Goal: Information Seeking & Learning: Check status

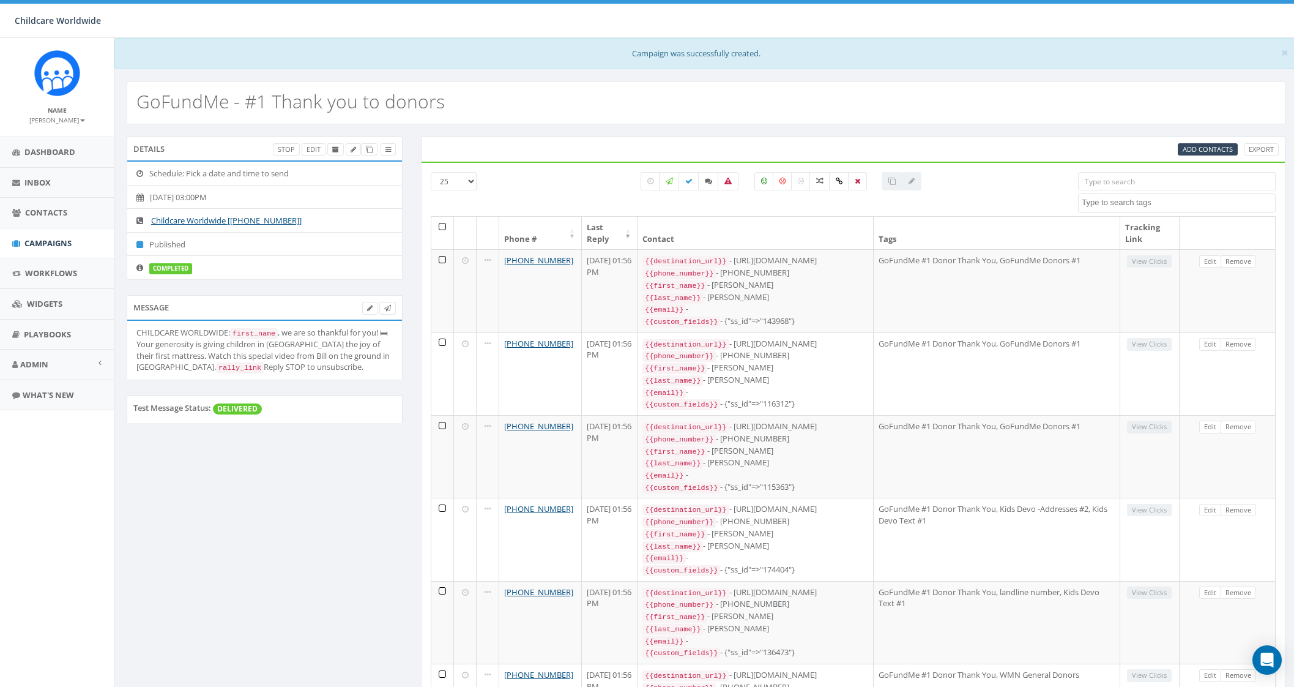
select select
click at [69, 237] on span "Campaigns" at bounding box center [47, 242] width 47 height 11
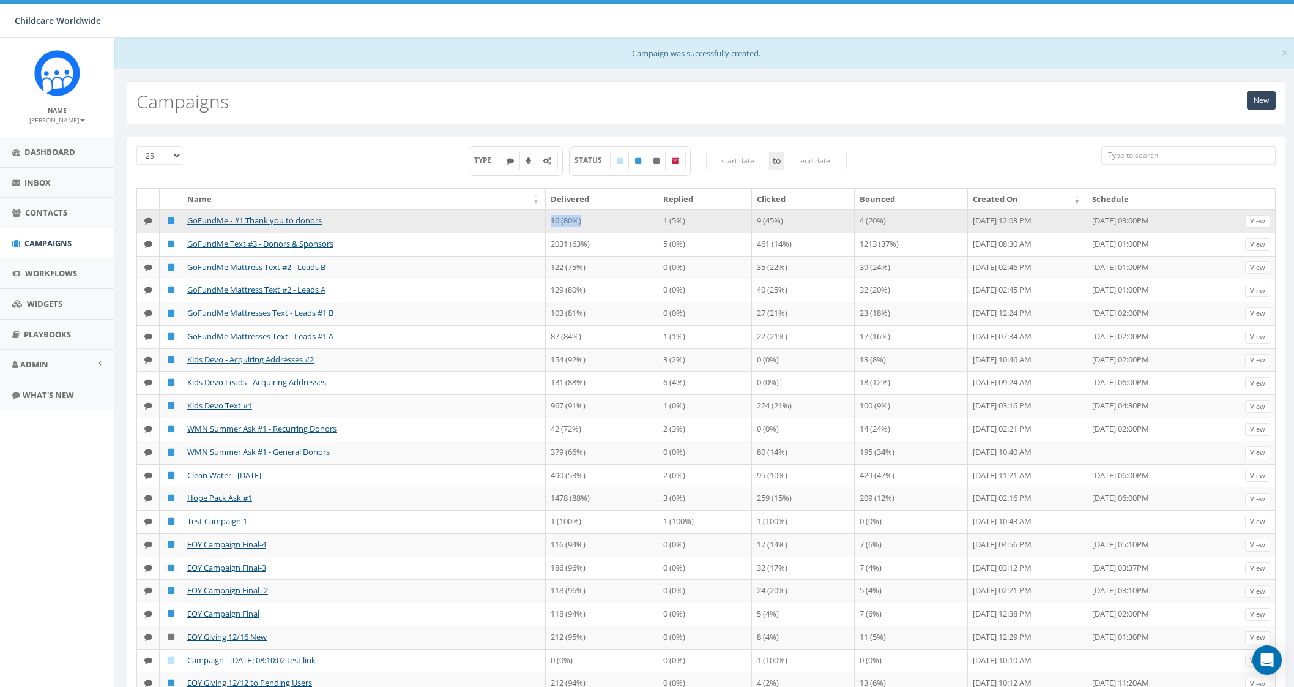
drag, startPoint x: 567, startPoint y: 223, endPoint x: 529, endPoint y: 221, distance: 38.0
click at [546, 221] on td "16 (80%)" at bounding box center [602, 220] width 113 height 23
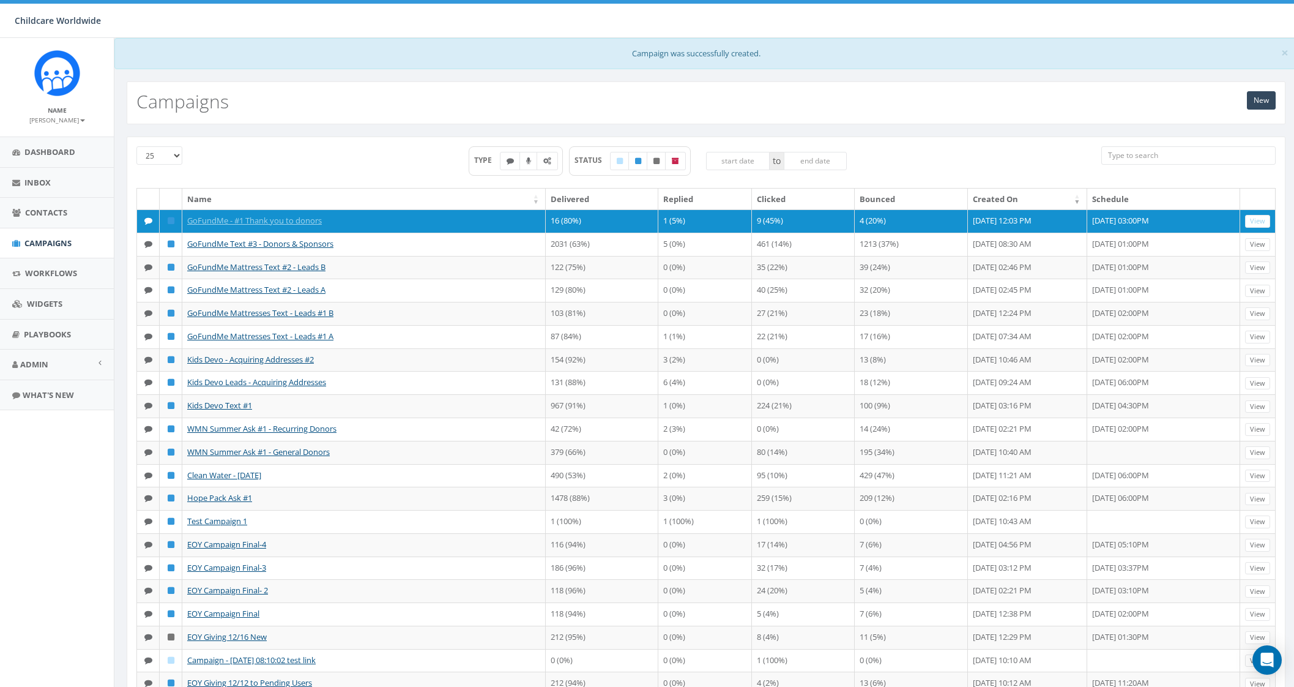
click at [406, 146] on div "TYPE STATUS to" at bounding box center [658, 167] width 868 height 42
click at [355, 158] on div "TYPE STATUS to" at bounding box center [658, 167] width 868 height 42
click at [962, 154] on div "TYPE STATUS to" at bounding box center [658, 167] width 868 height 42
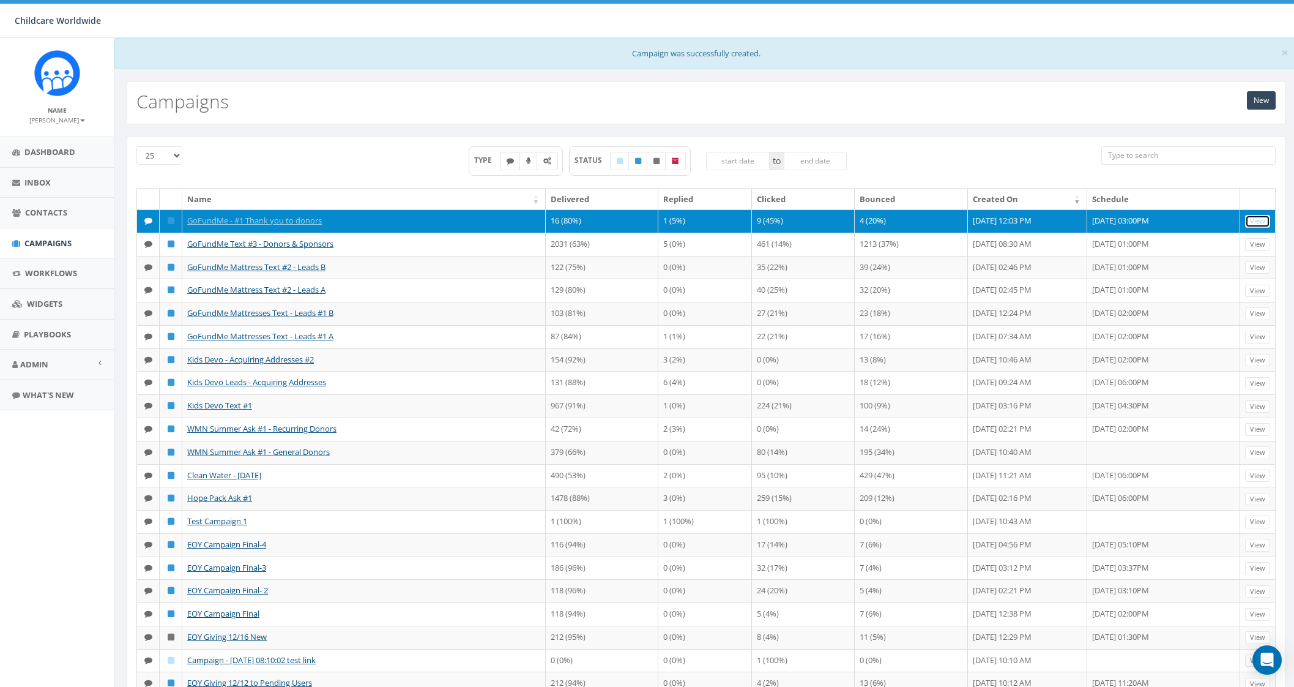
click at [1256, 221] on link "View" at bounding box center [1257, 221] width 25 height 13
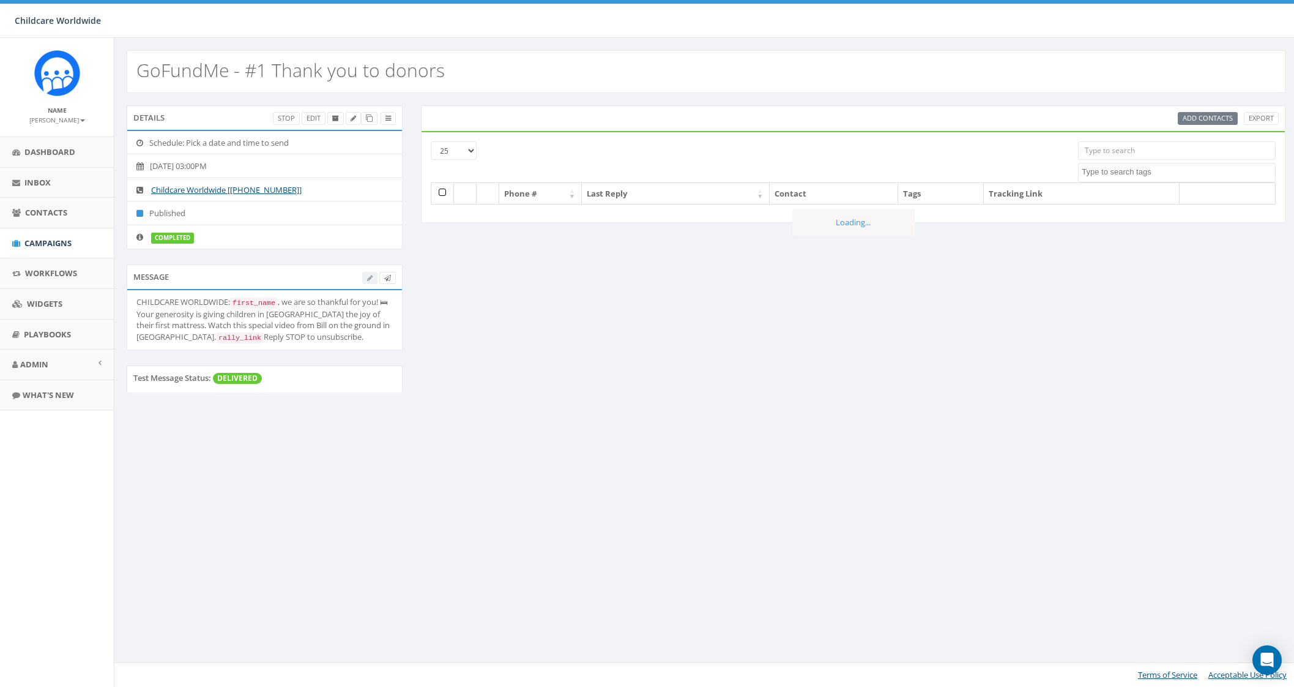
select select
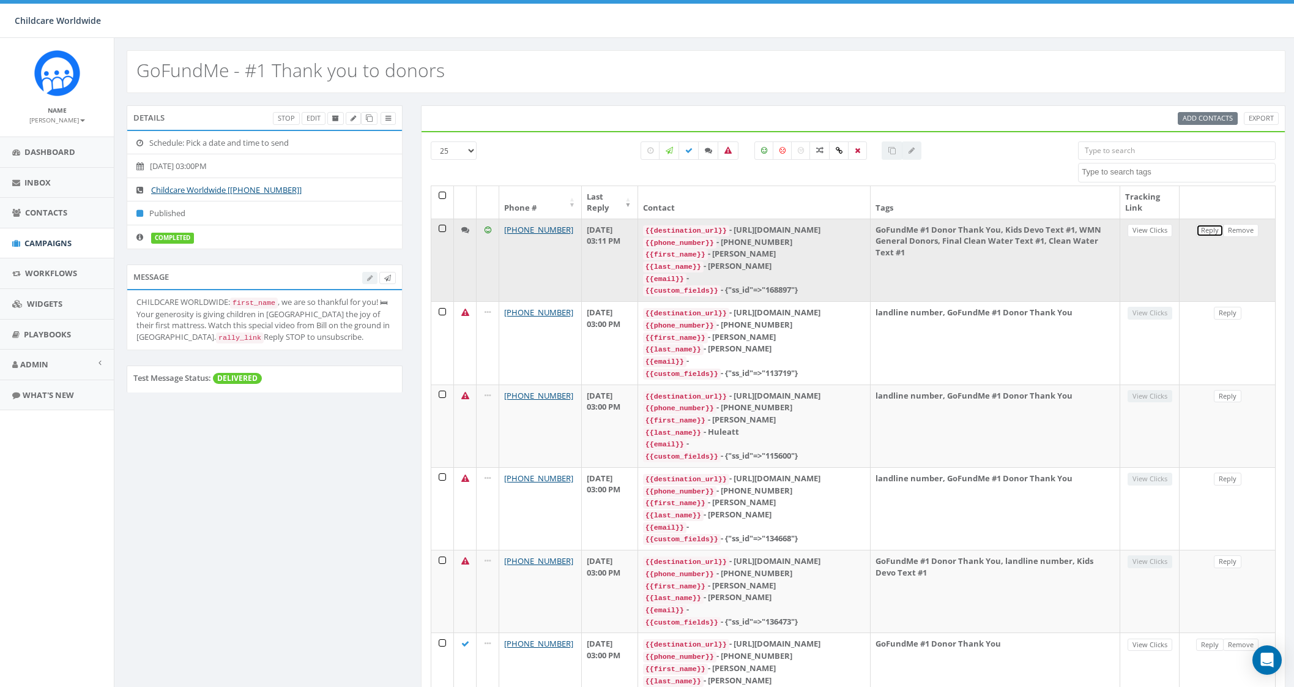
click at [1212, 227] on link "Reply" at bounding box center [1210, 230] width 28 height 13
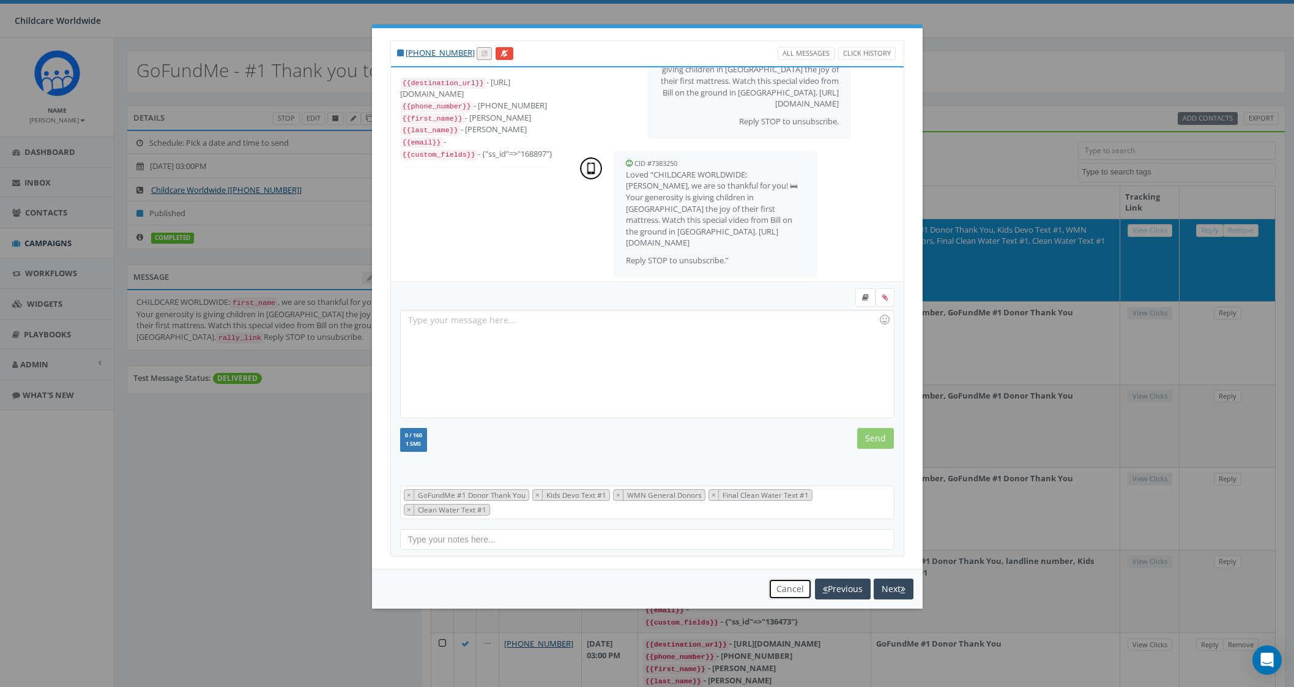
click at [778, 584] on button "Cancel" at bounding box center [790, 588] width 43 height 21
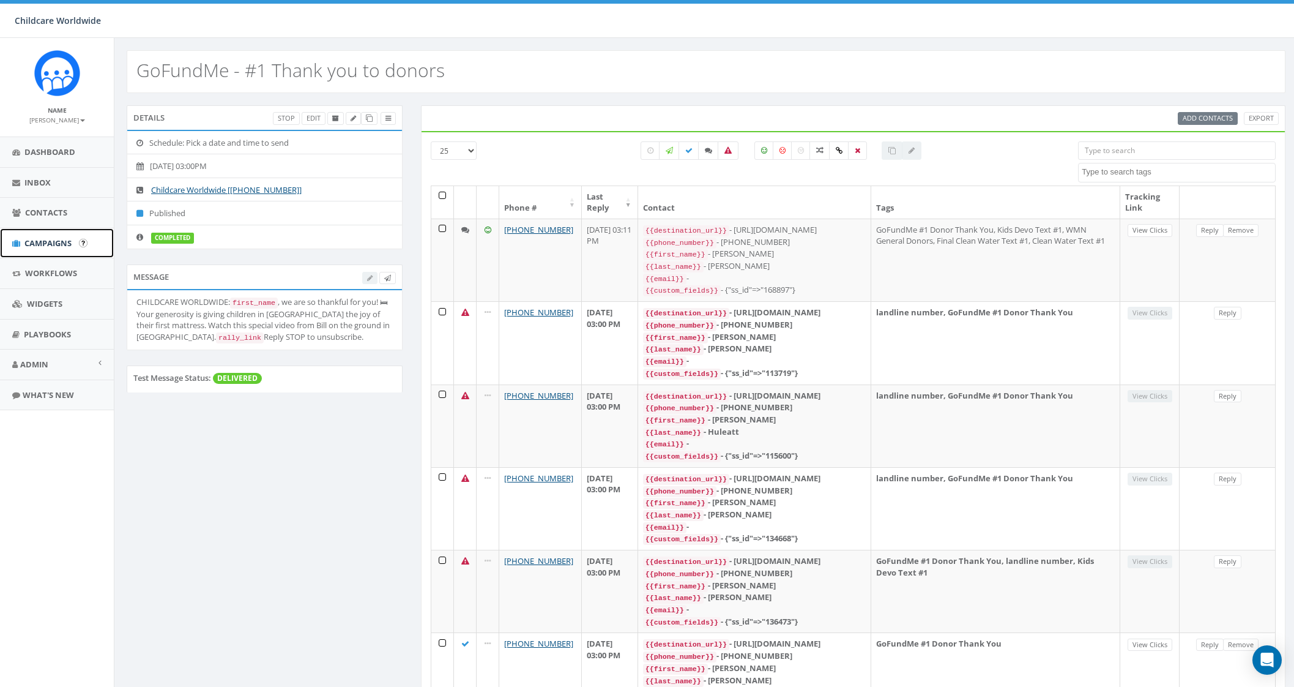
click at [47, 249] on link "Campaigns" at bounding box center [57, 243] width 114 height 30
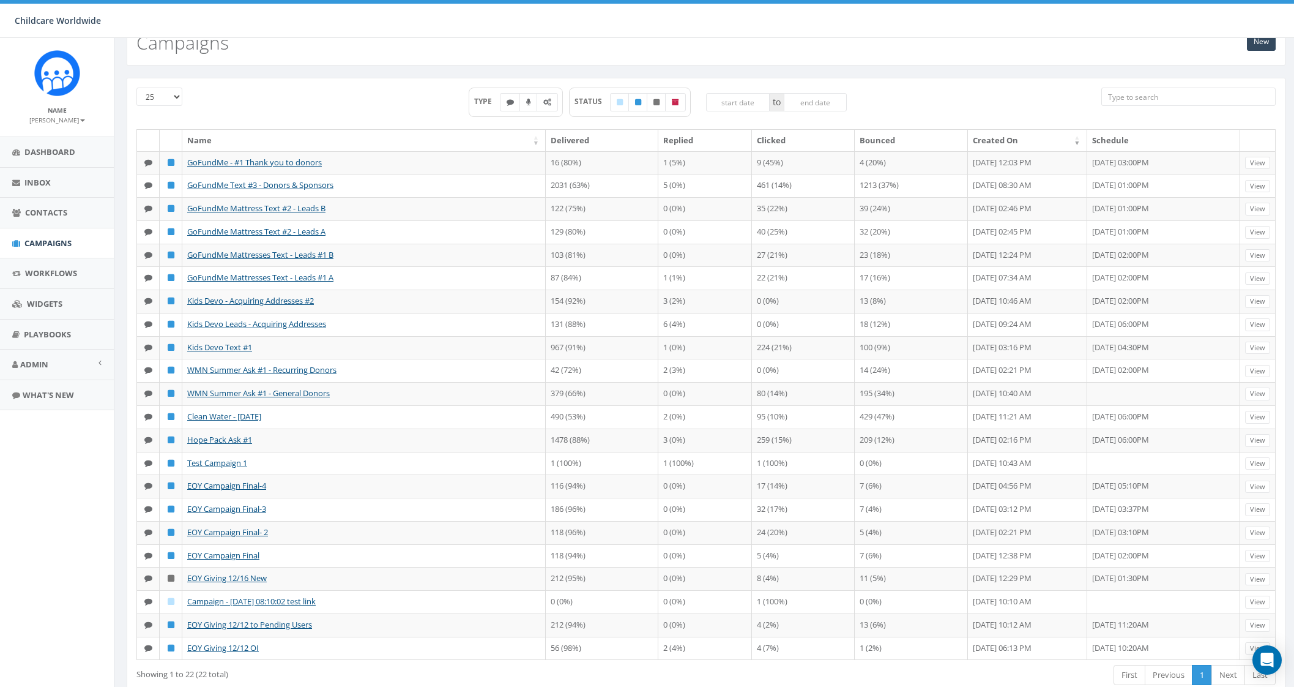
scroll to position [62, 0]
